Goal: Browse casually: Explore the website without a specific task or goal

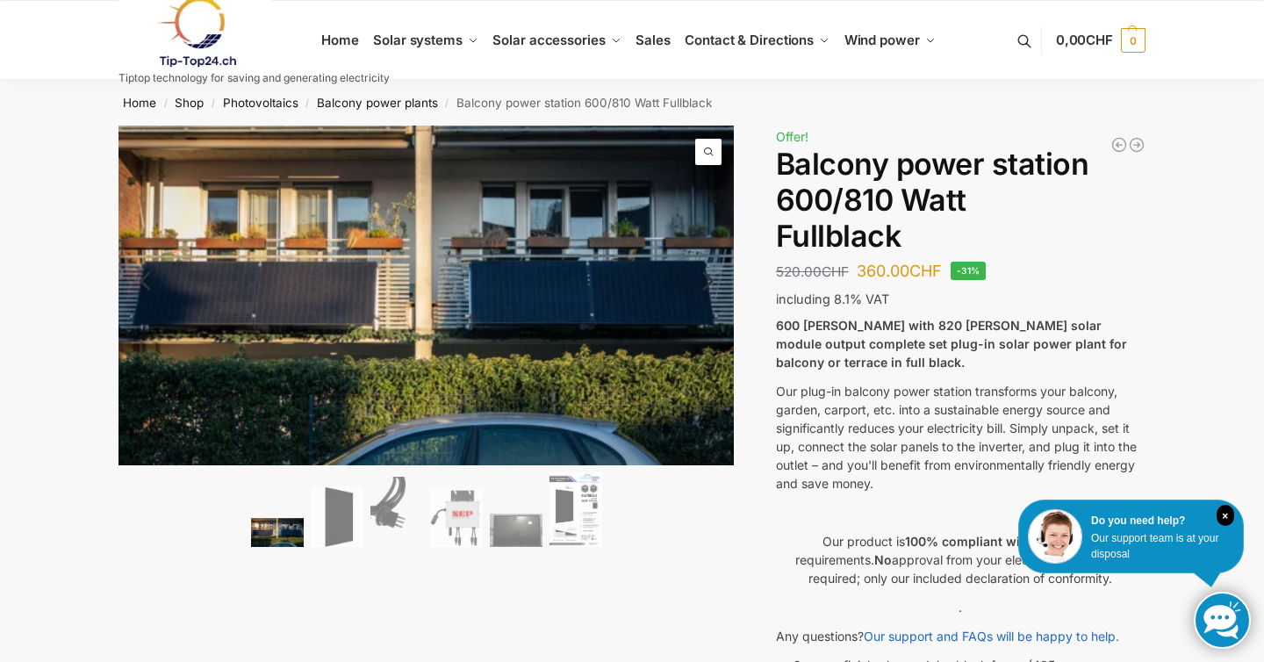
click at [258, 533] on img at bounding box center [277, 532] width 53 height 29
click at [330, 523] on img at bounding box center [337, 516] width 53 height 61
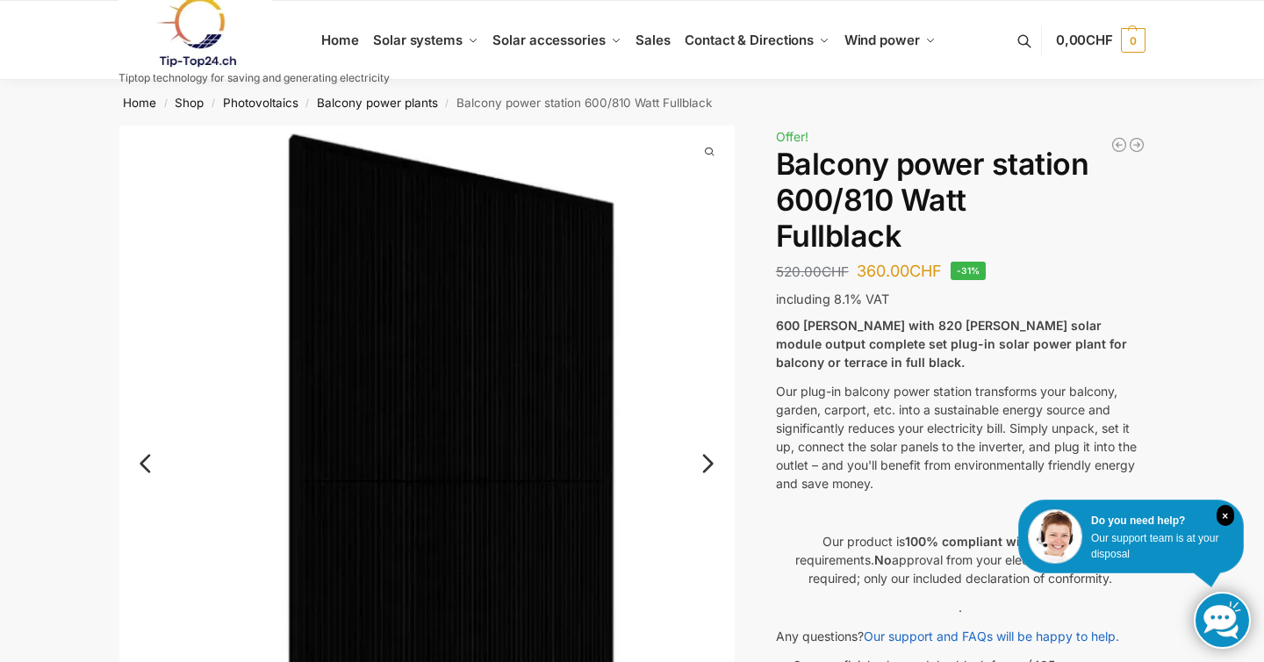
click at [713, 466] on link "Next" at bounding box center [705, 472] width 59 height 18
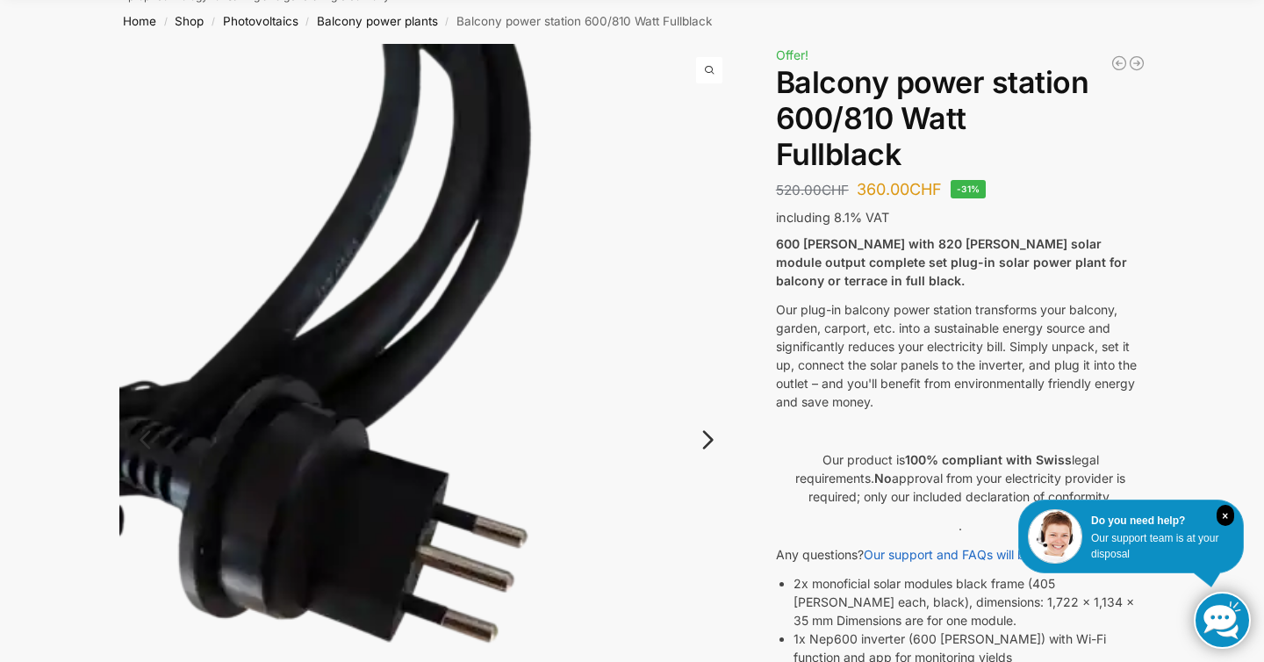
scroll to position [98, 0]
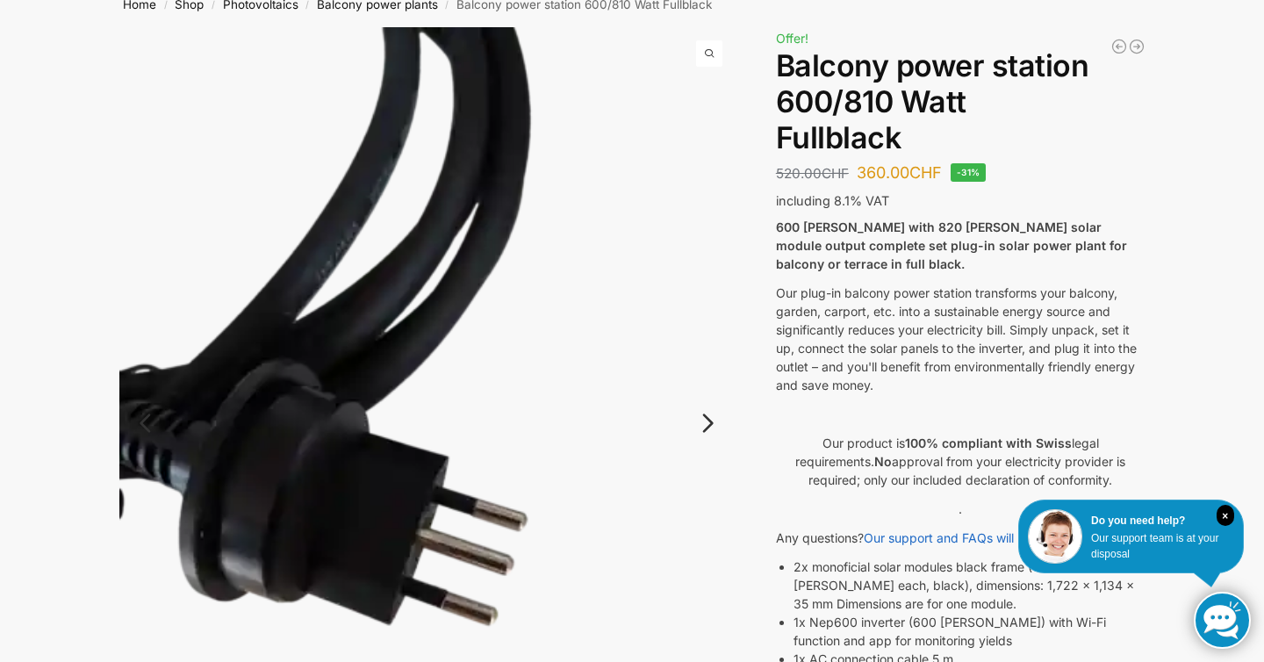
click at [709, 425] on link "Next" at bounding box center [705, 432] width 59 height 18
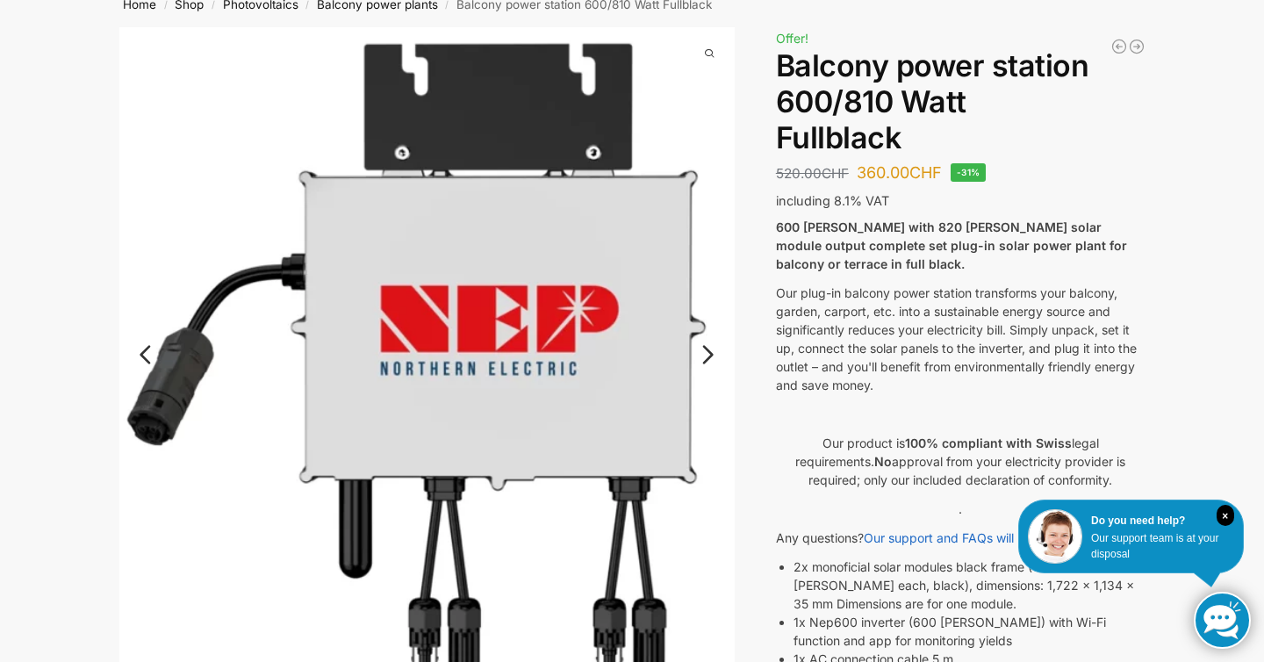
click at [704, 355] on link "Next" at bounding box center [705, 364] width 59 height 18
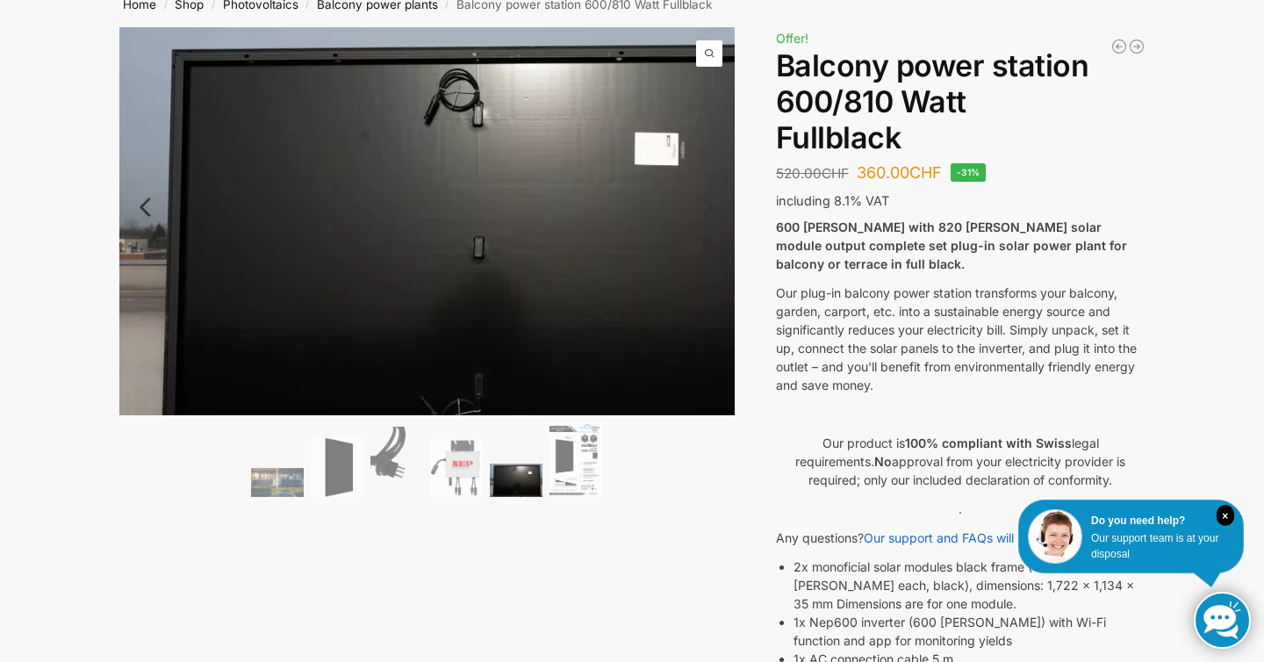
click at [704, 347] on img at bounding box center [470, 248] width 702 height 442
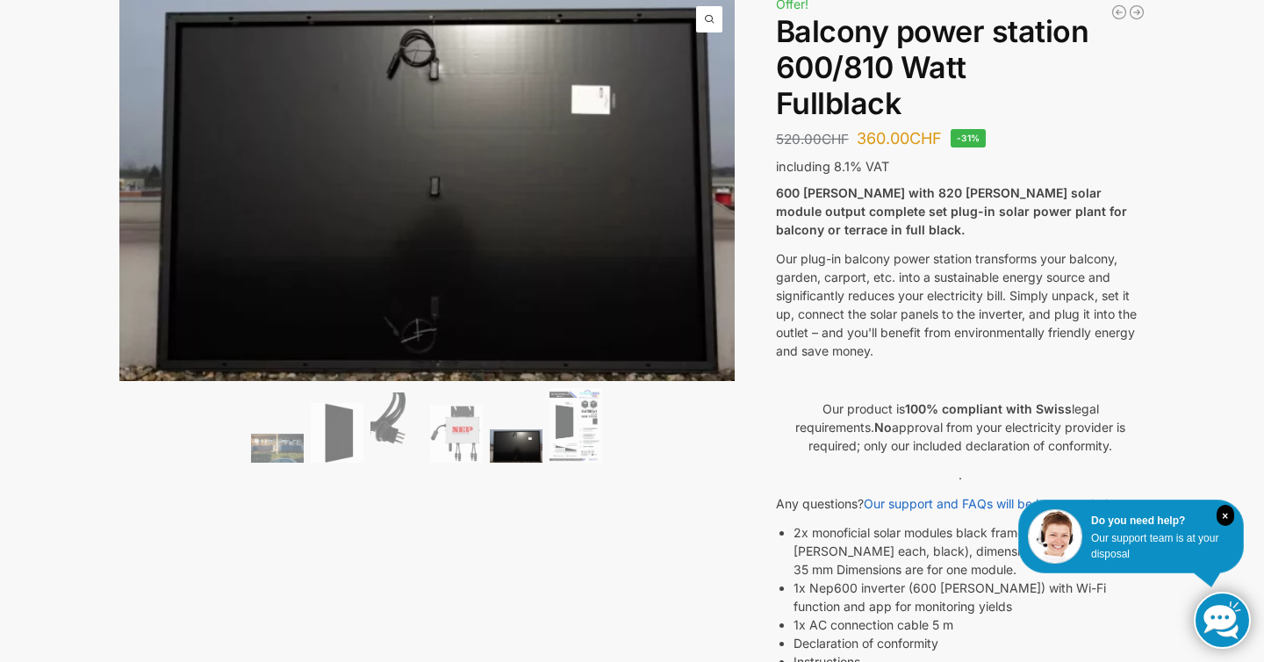
scroll to position [0, 0]
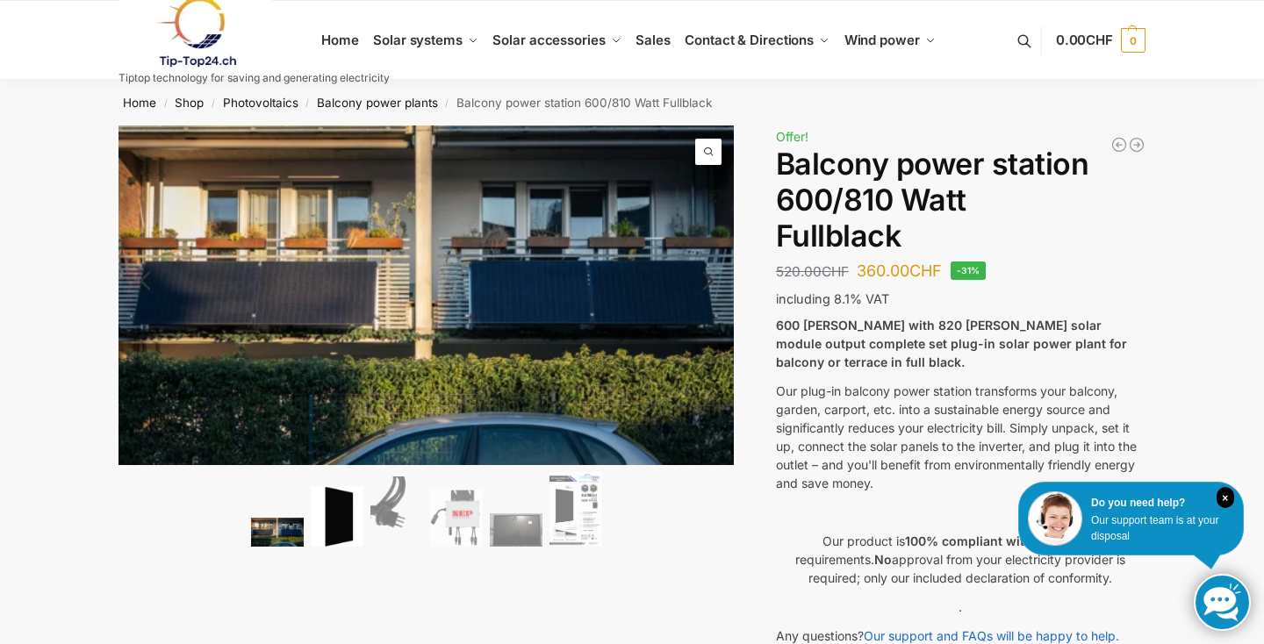
click at [332, 527] on img at bounding box center [337, 516] width 53 height 61
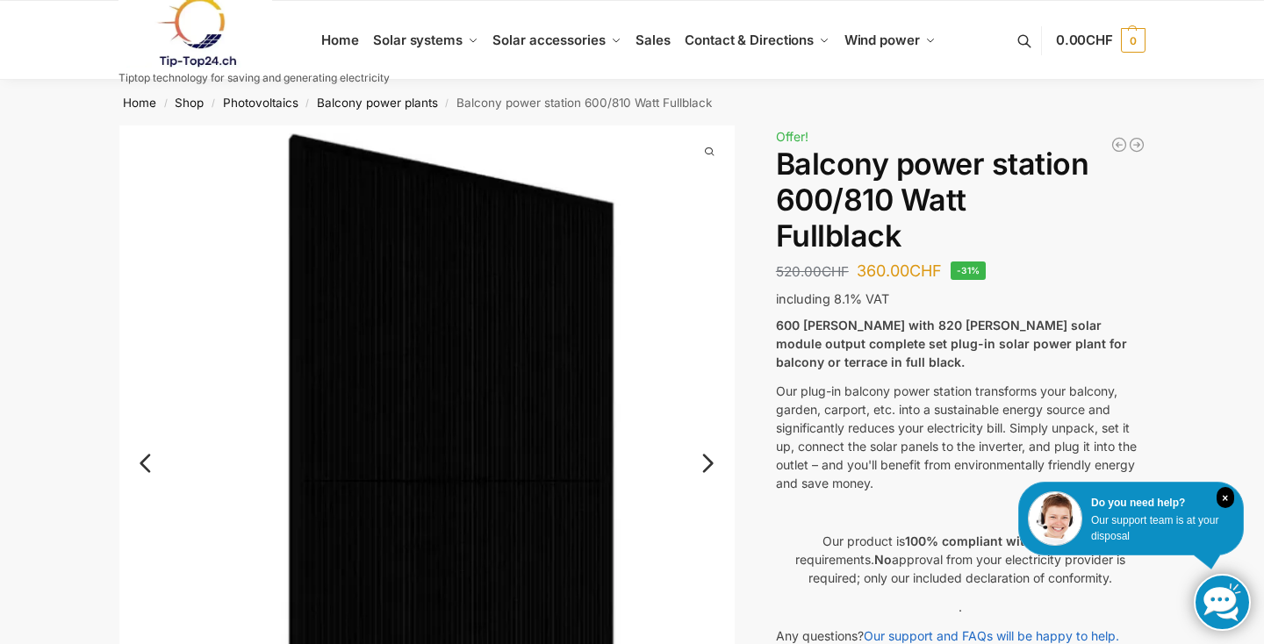
click at [708, 479] on img at bounding box center [427, 477] width 616 height 705
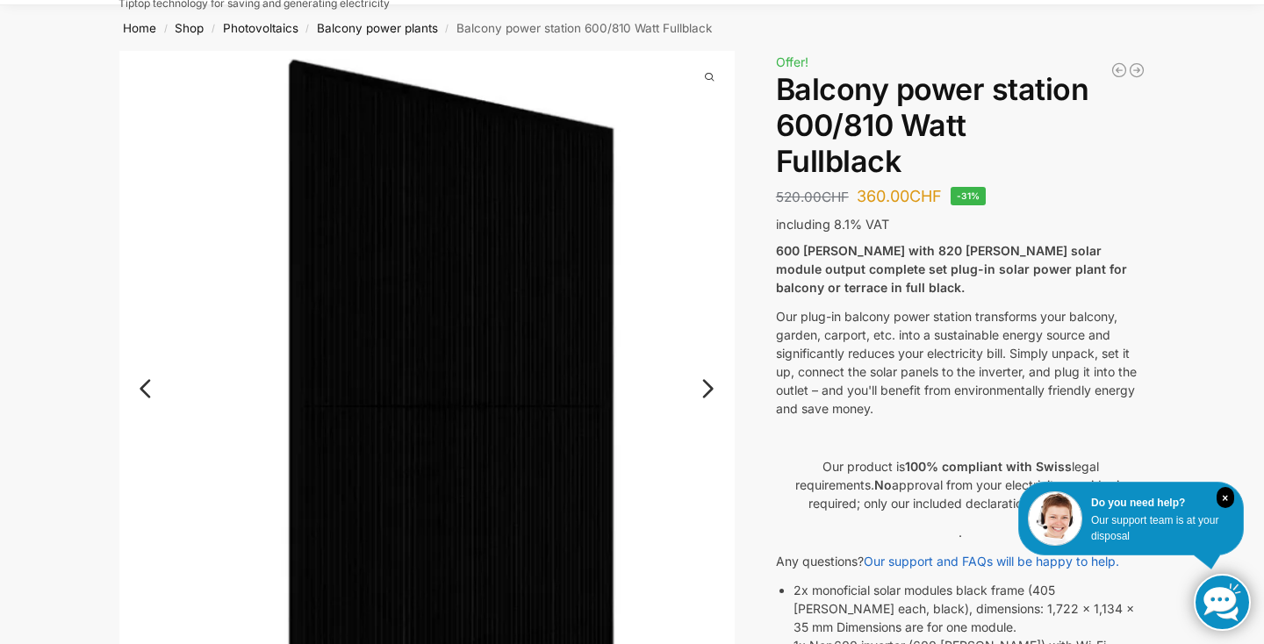
scroll to position [75, 0]
click at [706, 388] on link "Next" at bounding box center [705, 397] width 59 height 18
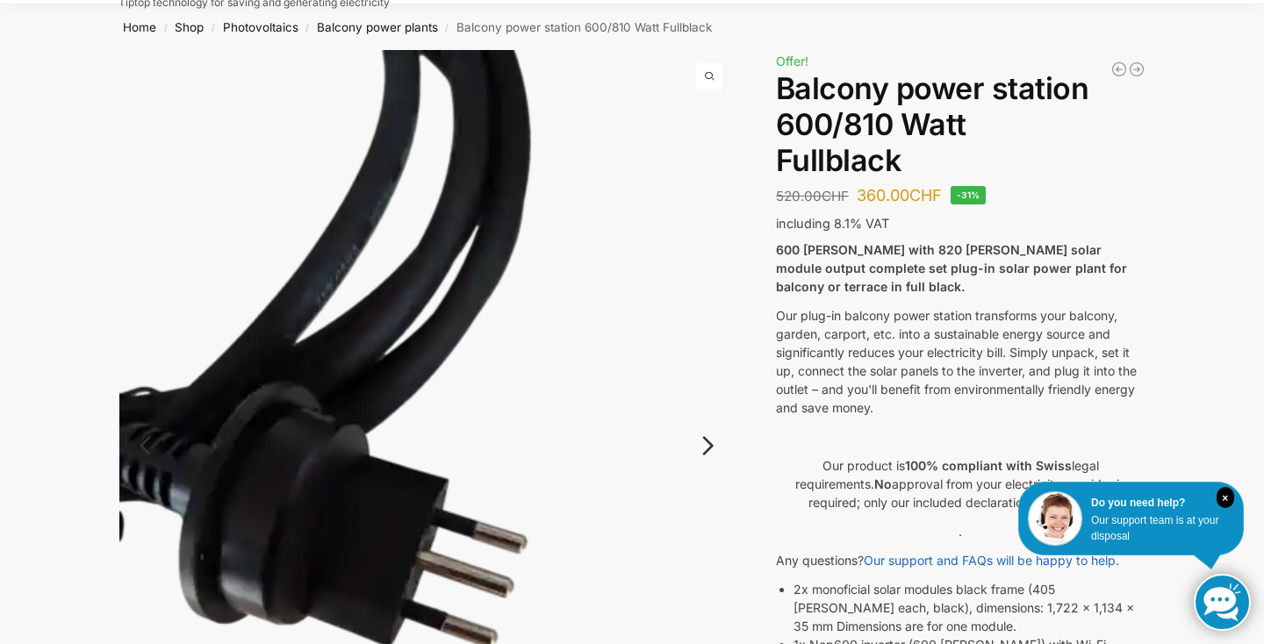
click at [705, 446] on link "Next" at bounding box center [705, 455] width 59 height 18
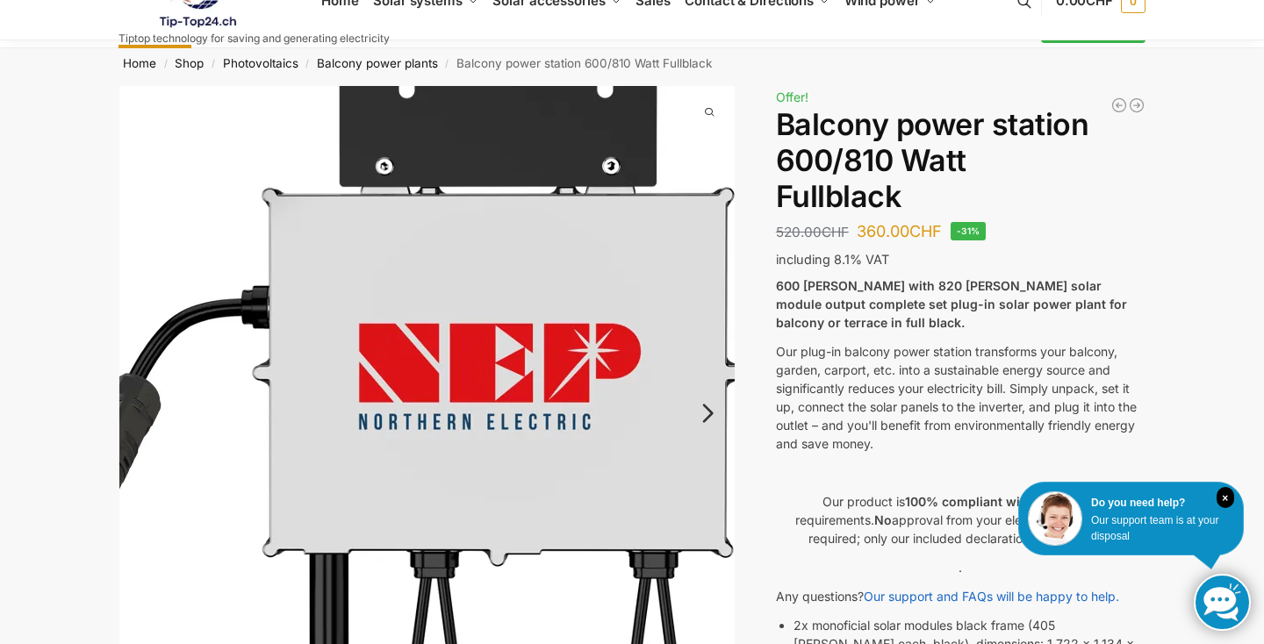
scroll to position [0, 0]
